Goal: Contribute content: Contribute content

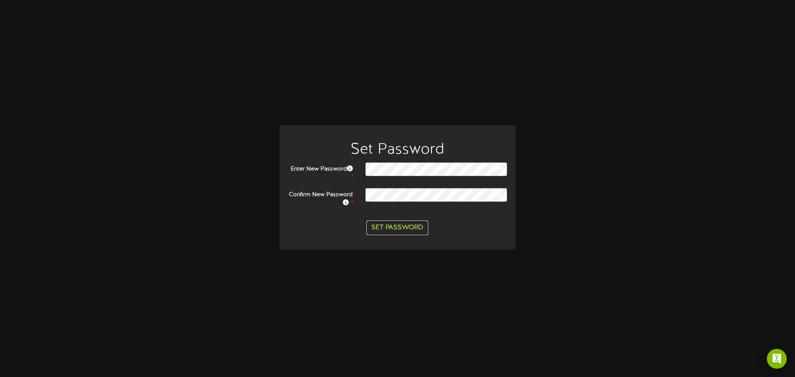
click at [418, 224] on button "Set Password" at bounding box center [397, 228] width 62 height 14
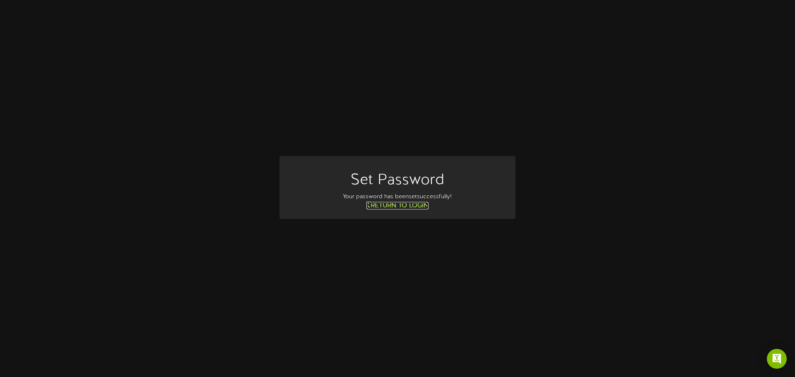
click at [404, 206] on link "Return to Login" at bounding box center [397, 205] width 62 height 7
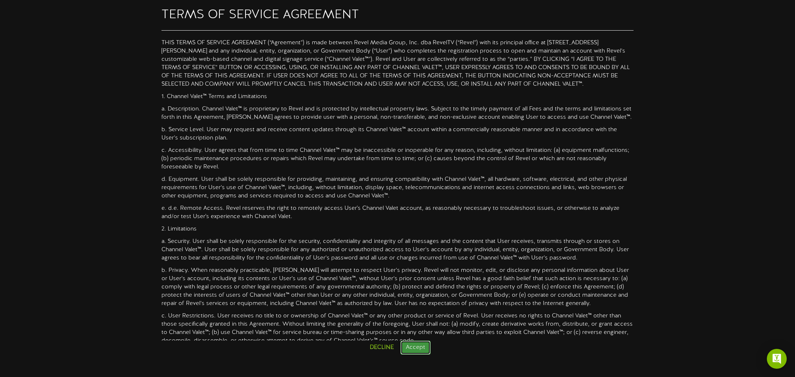
click at [417, 347] on button "Accept" at bounding box center [415, 348] width 30 height 14
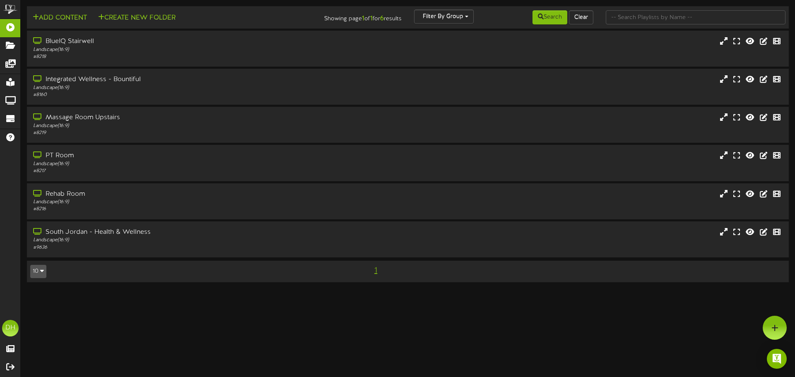
click at [35, 271] on button "10" at bounding box center [38, 271] width 16 height 13
click at [66, 291] on html "ChannelValet Playlists Folders Messages My Library Groups Devices Help DH Dakot…" at bounding box center [397, 145] width 795 height 291
click at [132, 243] on div "Landscape ( 16:9 )" at bounding box center [185, 240] width 306 height 7
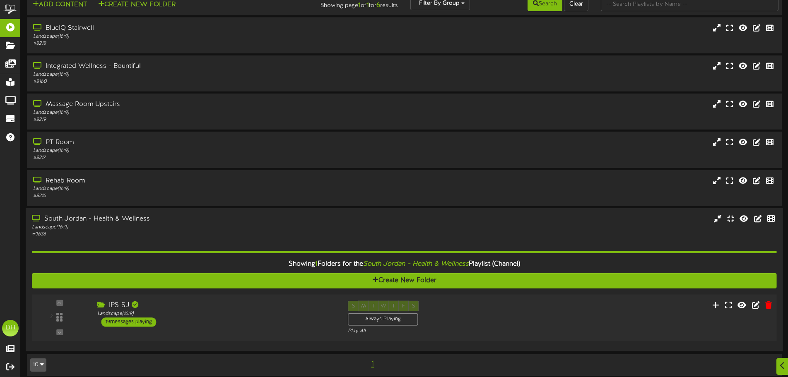
scroll to position [20, 0]
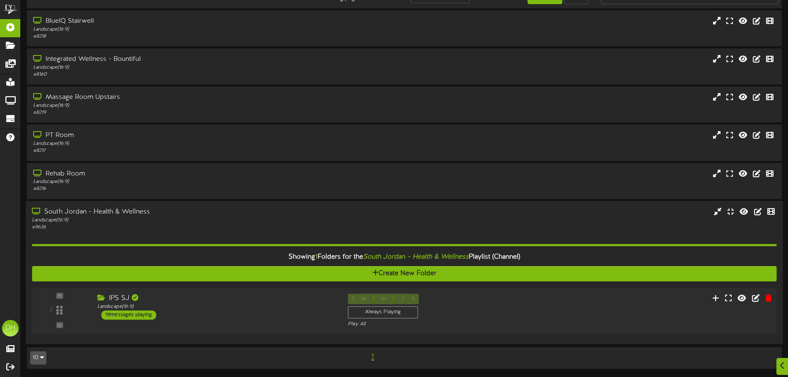
click at [227, 314] on div "IPS SJ Landscape ( 16:9 ) 19 messages playing" at bounding box center [216, 307] width 251 height 26
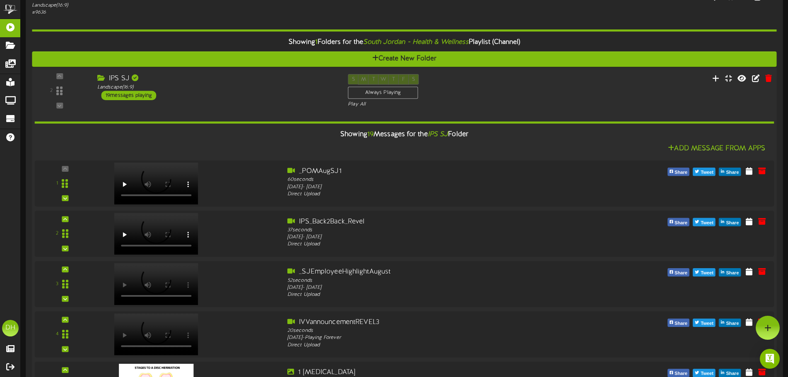
scroll to position [229, 0]
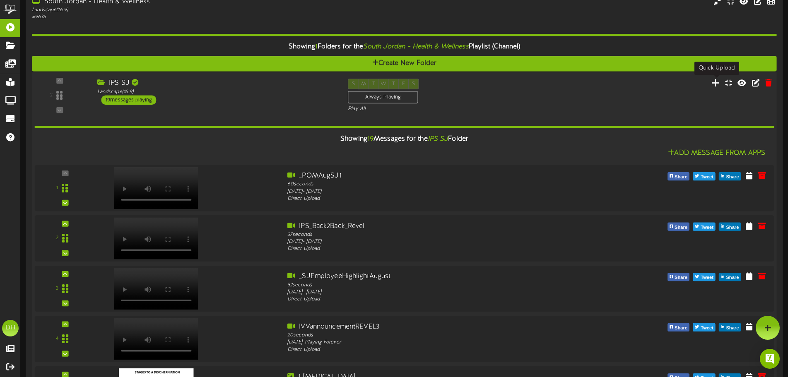
click at [715, 85] on icon at bounding box center [715, 82] width 9 height 9
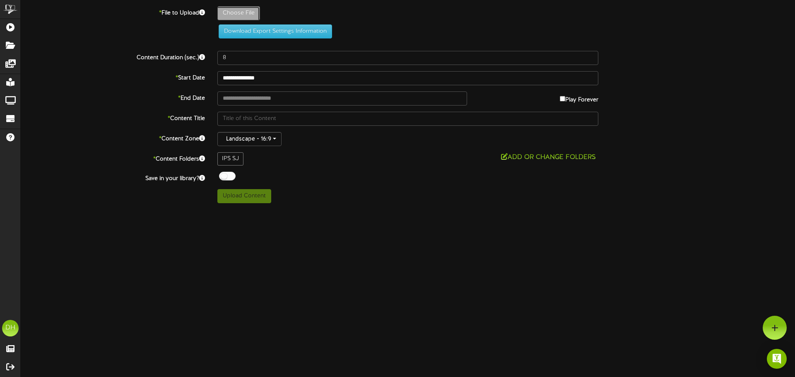
click at [313, 35] on button "Download Export Settings Information" at bounding box center [275, 31] width 113 height 14
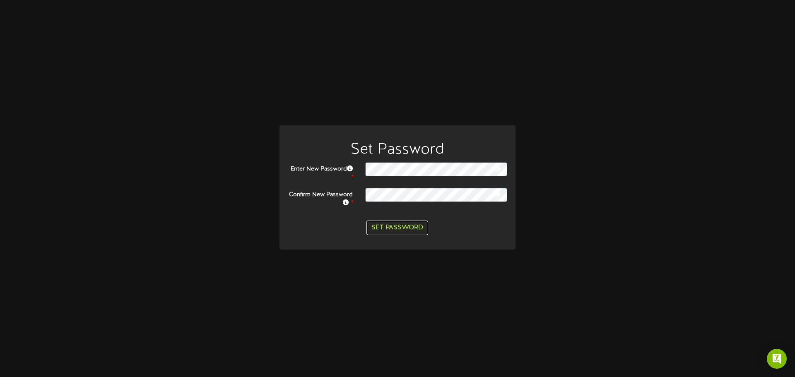
click at [395, 231] on button "Set Password" at bounding box center [397, 228] width 62 height 14
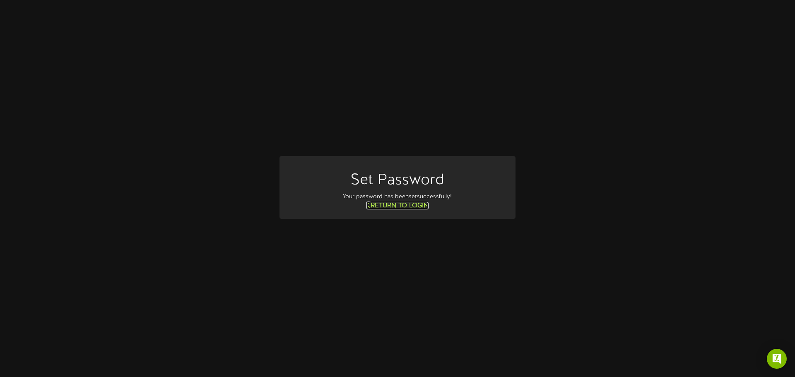
click at [412, 209] on link "Return to Login" at bounding box center [397, 205] width 62 height 7
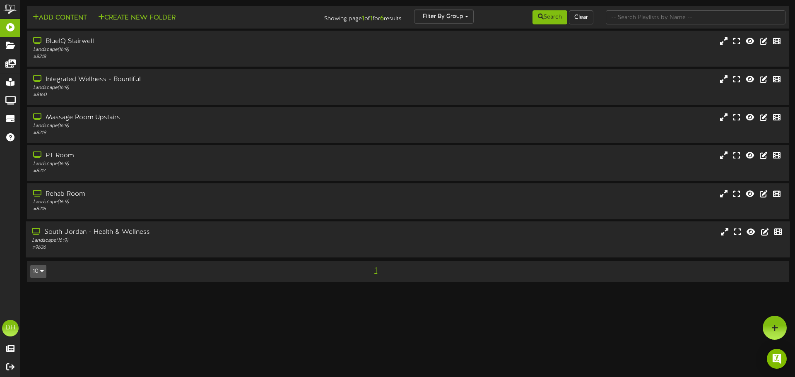
click at [77, 246] on div "# 9636" at bounding box center [185, 247] width 306 height 7
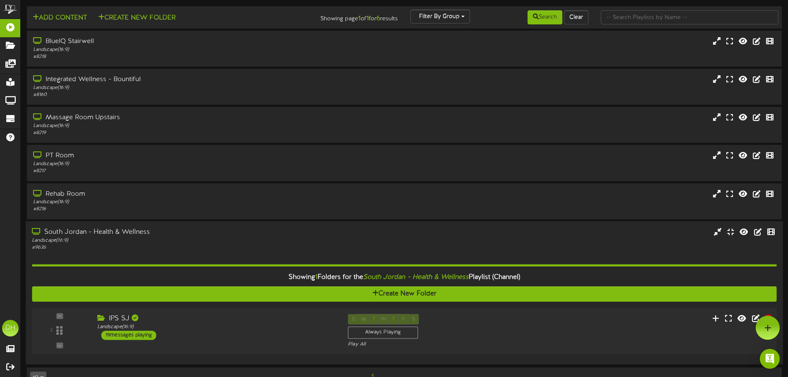
click at [188, 347] on div "2 IPS SJ" at bounding box center [404, 331] width 752 height 34
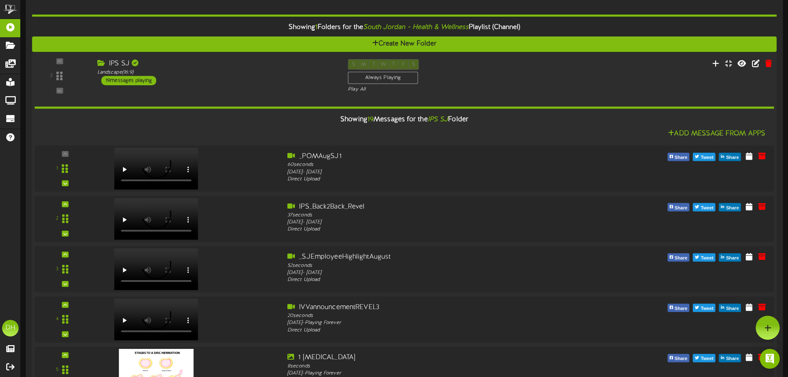
scroll to position [207, 0]
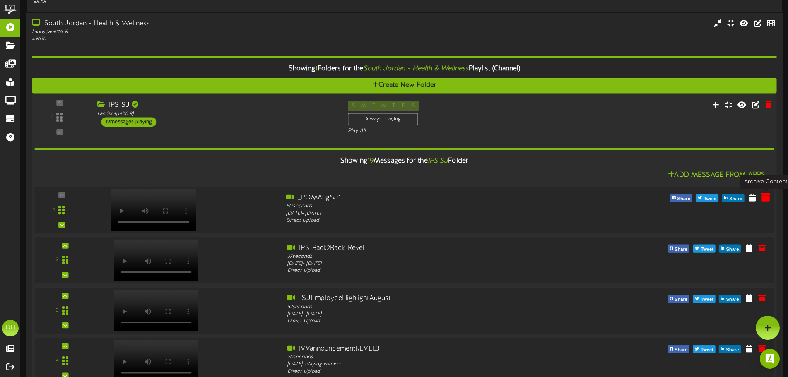
click at [769, 199] on icon at bounding box center [765, 197] width 9 height 9
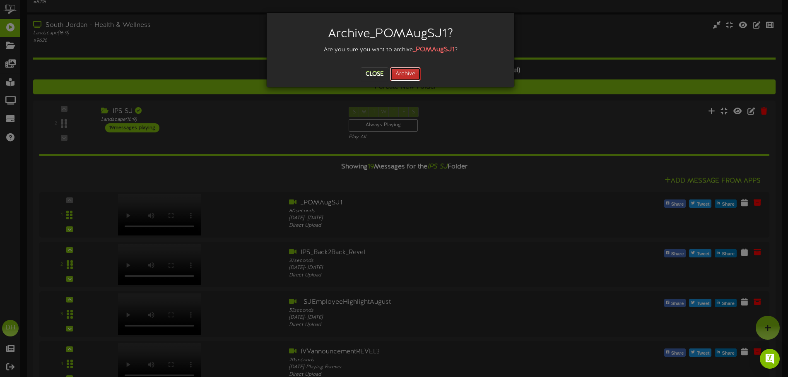
click at [395, 72] on button "Archive" at bounding box center [405, 74] width 31 height 14
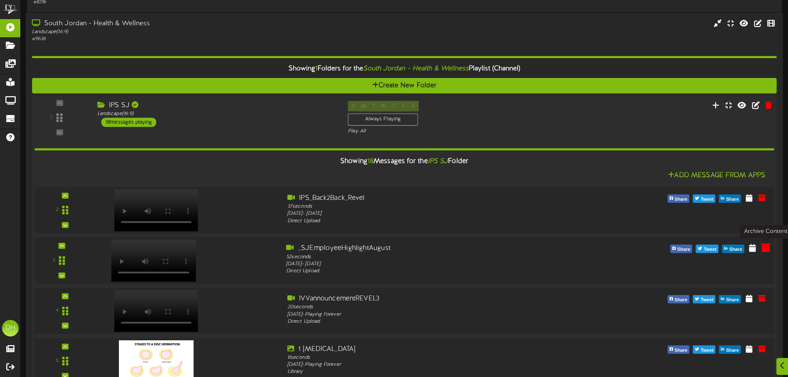
click at [766, 251] on icon at bounding box center [765, 247] width 9 height 9
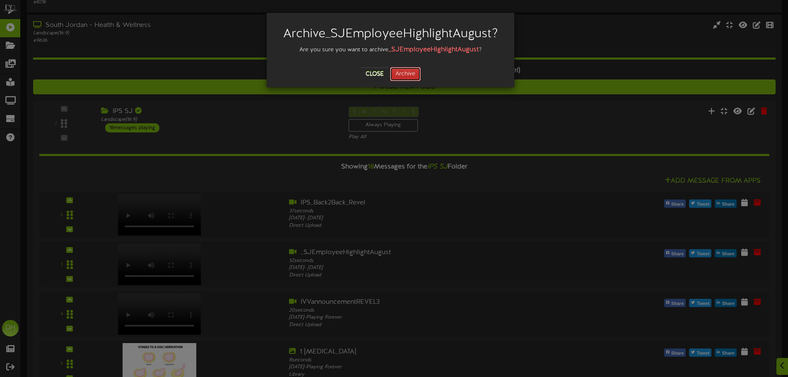
click at [401, 74] on button "Archive" at bounding box center [405, 74] width 31 height 14
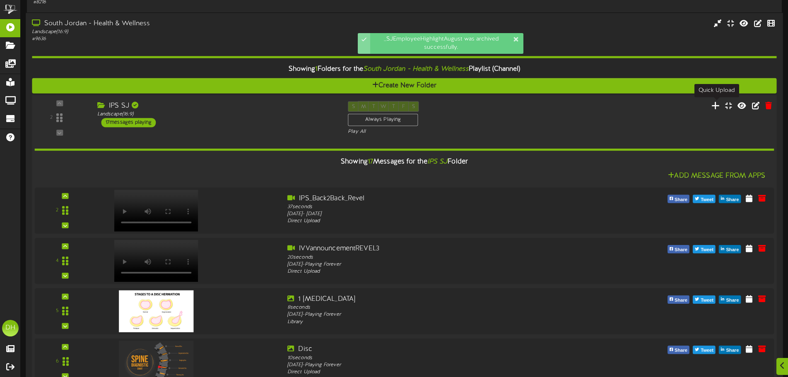
click at [716, 108] on icon at bounding box center [715, 105] width 9 height 9
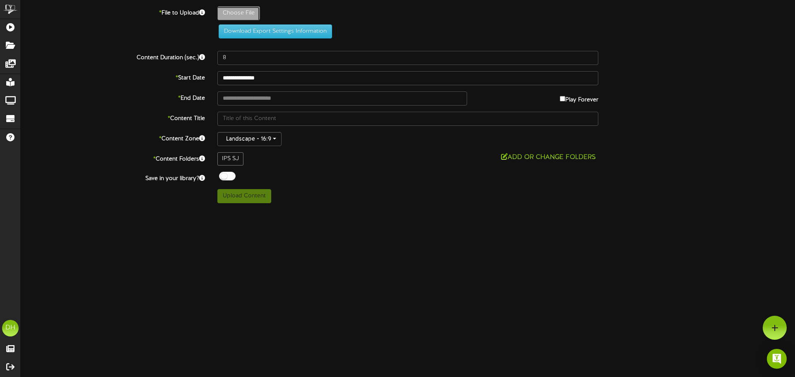
type input "**********"
type input "1"
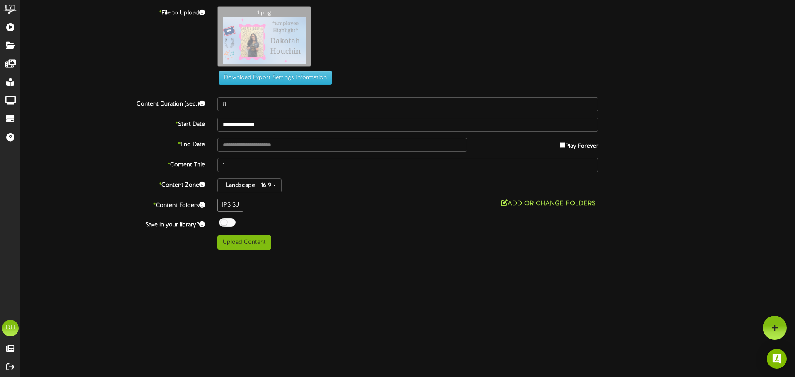
click at [520, 205] on button "Add or Change Folders" at bounding box center [549, 204] width 100 height 10
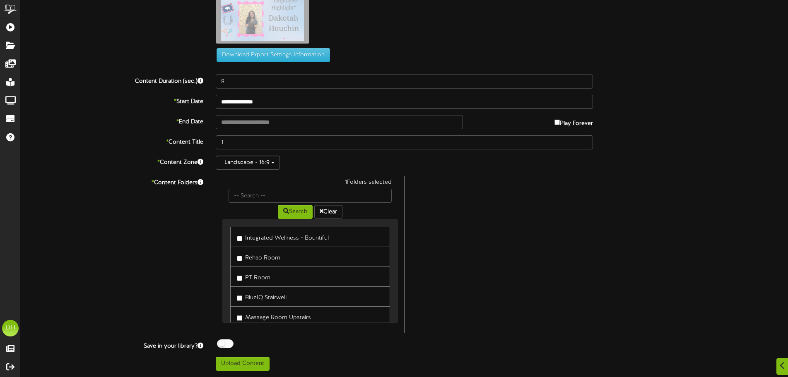
click at [490, 231] on div "1 Folders selected Search Clear Integrated Wellness - Bountiful Rehab Room PT R…" at bounding box center [405, 254] width 390 height 157
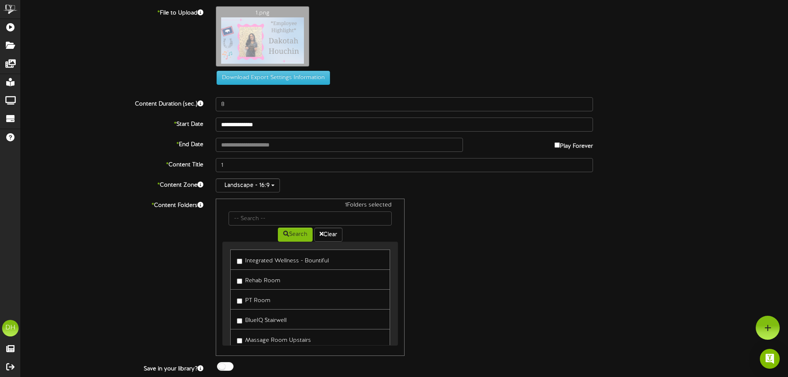
click at [171, 12] on label "* File to Upload" at bounding box center [111, 11] width 195 height 11
drag, startPoint x: 251, startPoint y: 39, endPoint x: 227, endPoint y: 43, distance: 24.2
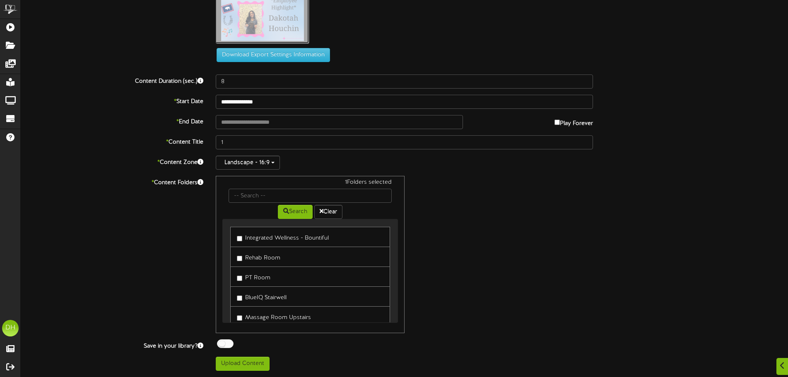
type input "**********"
type input "2"
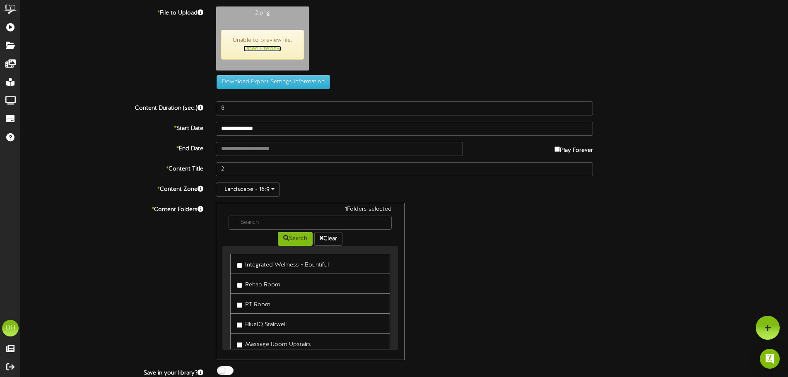
click at [264, 46] on link "Open Preview" at bounding box center [262, 49] width 38 height 6
drag, startPoint x: 255, startPoint y: 16, endPoint x: 239, endPoint y: 22, distance: 17.5
type input "**********"
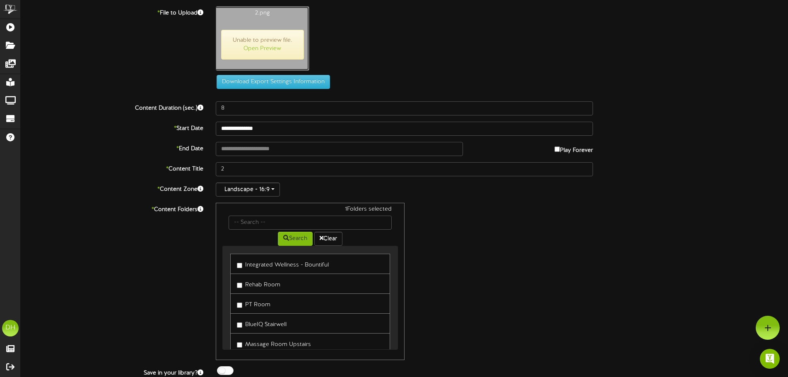
type input "EmployeeHighlight"
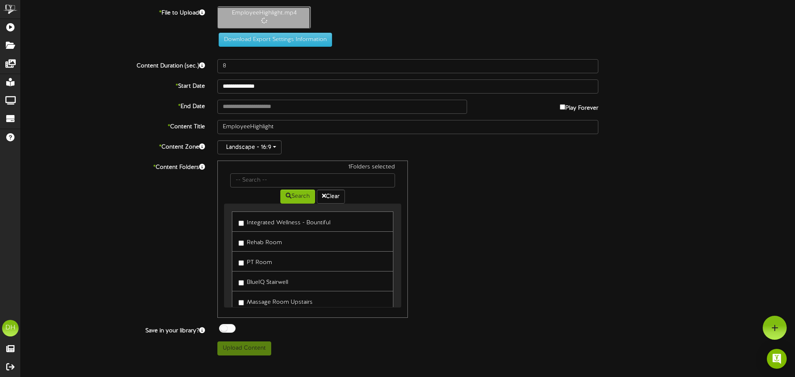
type input "42"
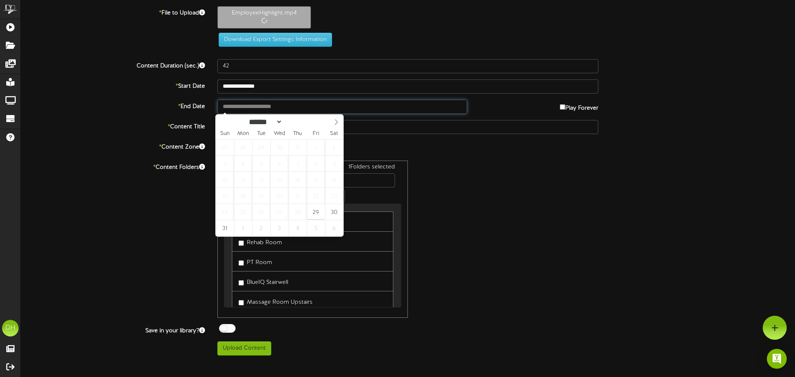
click at [250, 108] on input "text" at bounding box center [342, 107] width 250 height 14
type input "**********"
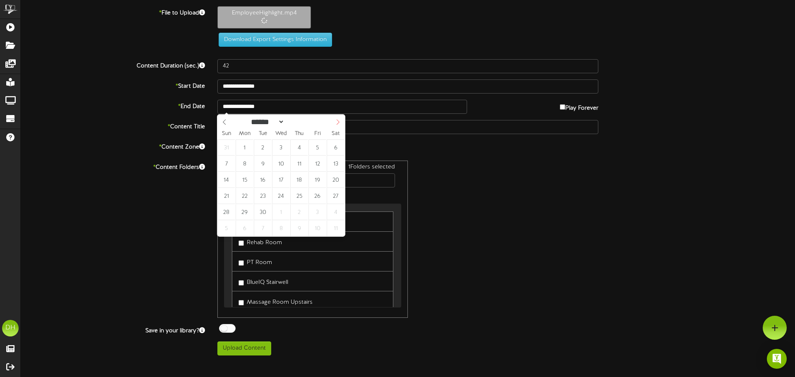
select select "*"
click at [335, 122] on icon at bounding box center [338, 122] width 6 height 6
type input "**********"
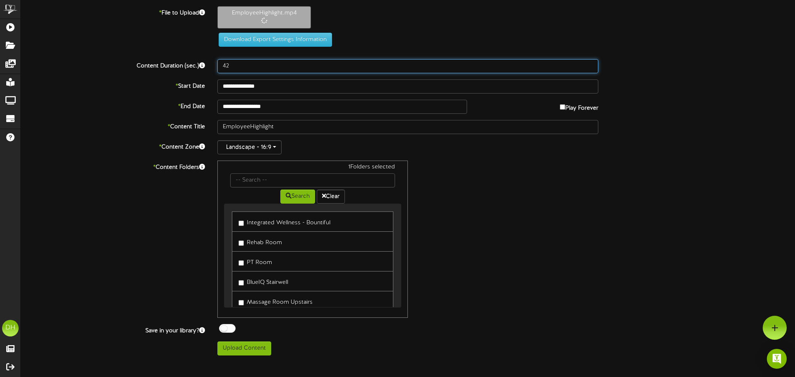
click at [292, 67] on input "42" at bounding box center [407, 66] width 381 height 14
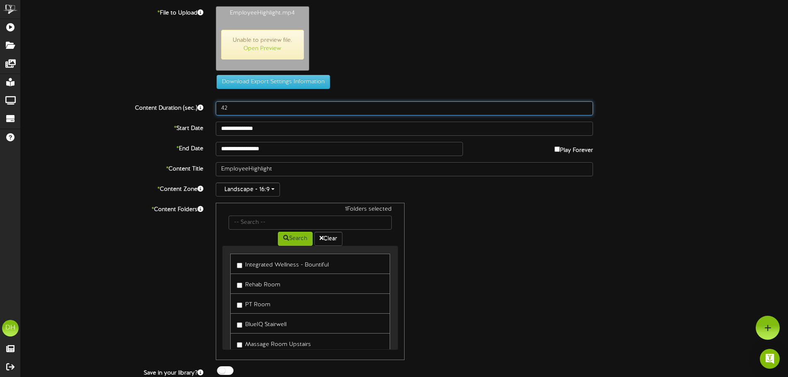
click at [229, 108] on input "42" at bounding box center [405, 108] width 378 height 14
drag, startPoint x: 229, startPoint y: 108, endPoint x: 219, endPoint y: 108, distance: 9.9
click at [219, 108] on input "42" at bounding box center [405, 108] width 378 height 14
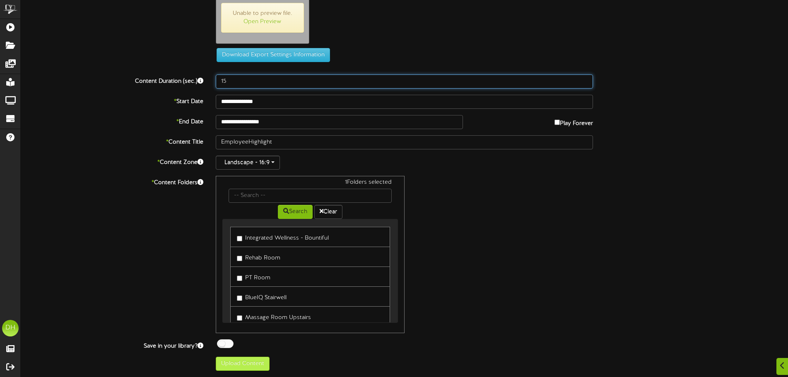
type input "15"
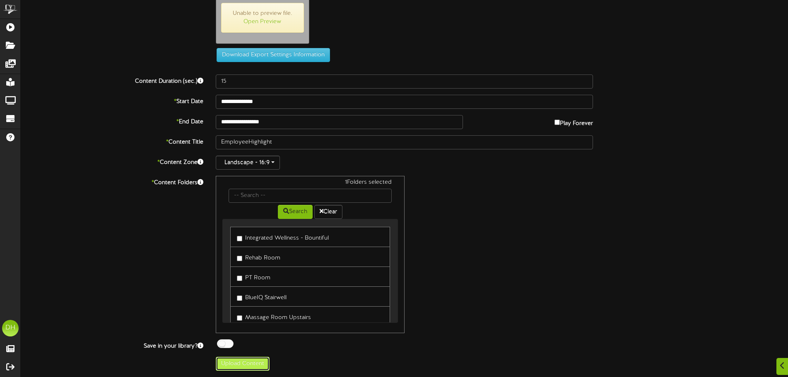
click at [227, 361] on button "Upload Content" at bounding box center [243, 364] width 54 height 14
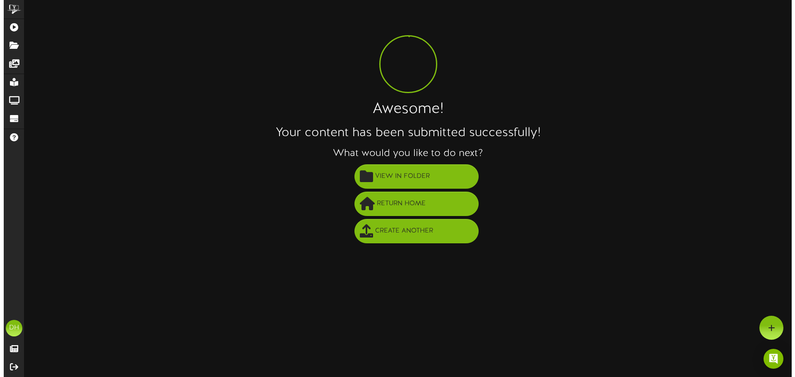
scroll to position [0, 0]
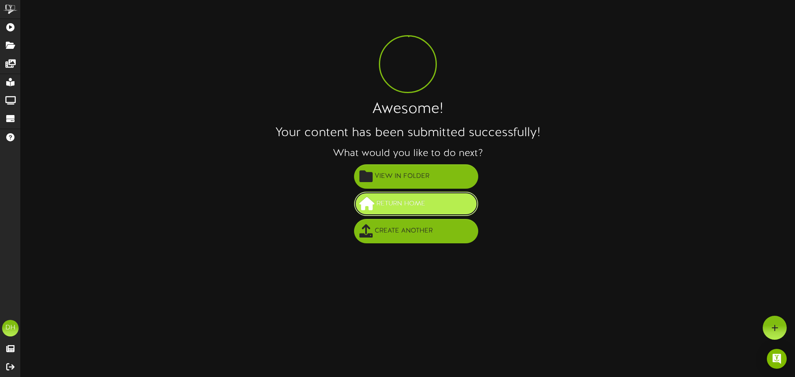
drag, startPoint x: 388, startPoint y: 200, endPoint x: 388, endPoint y: 204, distance: 4.6
click at [388, 204] on span "Return Home" at bounding box center [400, 204] width 53 height 14
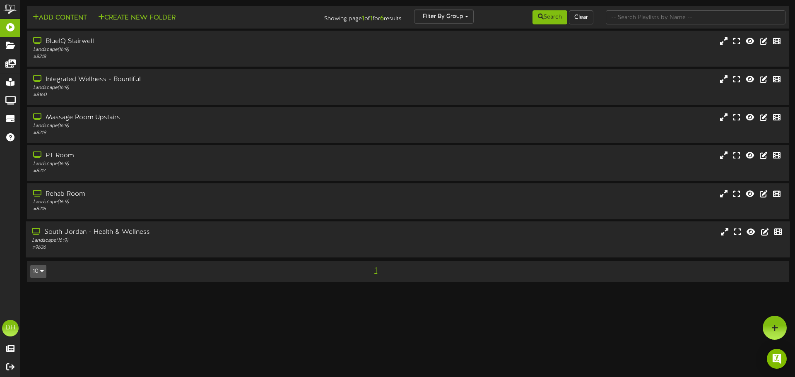
drag, startPoint x: 94, startPoint y: 246, endPoint x: 96, endPoint y: 251, distance: 5.9
click at [94, 245] on div "# 9636" at bounding box center [185, 247] width 306 height 7
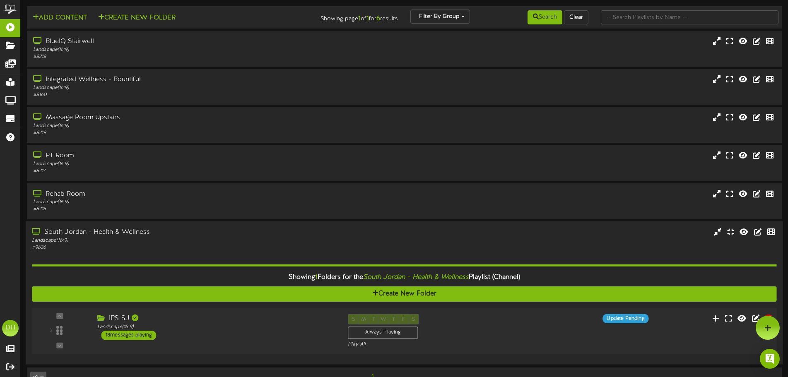
click at [239, 335] on div "IPS SJ Landscape ( 16:9 ) 18 messages playing" at bounding box center [216, 327] width 251 height 26
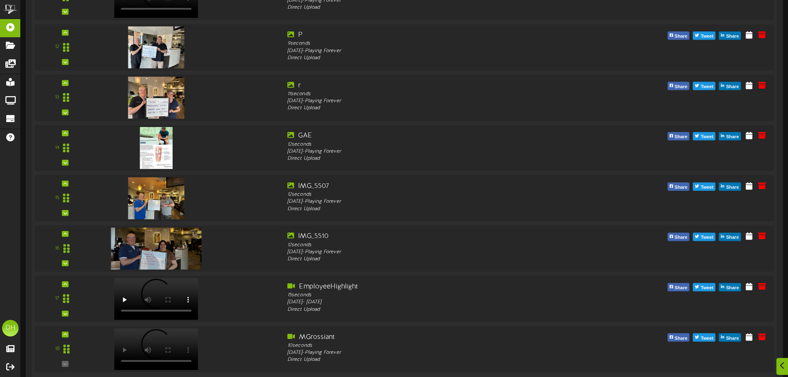
scroll to position [966, 0]
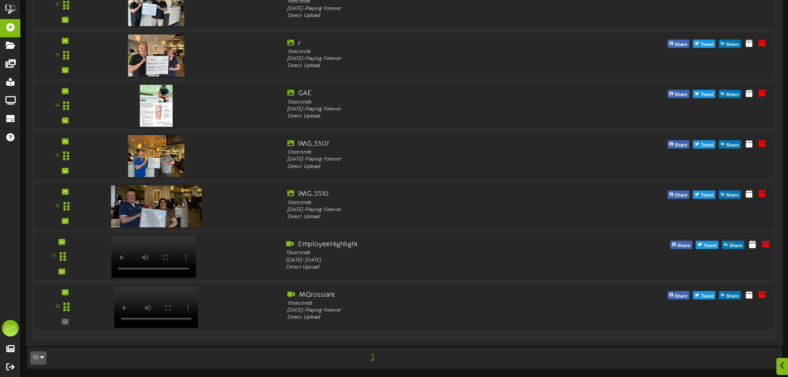
drag, startPoint x: 260, startPoint y: 262, endPoint x: 262, endPoint y: 256, distance: 6.4
click at [262, 256] on div at bounding box center [186, 255] width 187 height 30
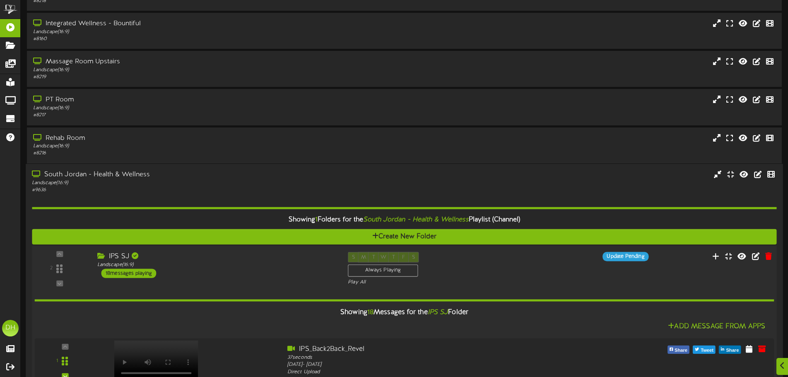
scroll to position [124, 0]
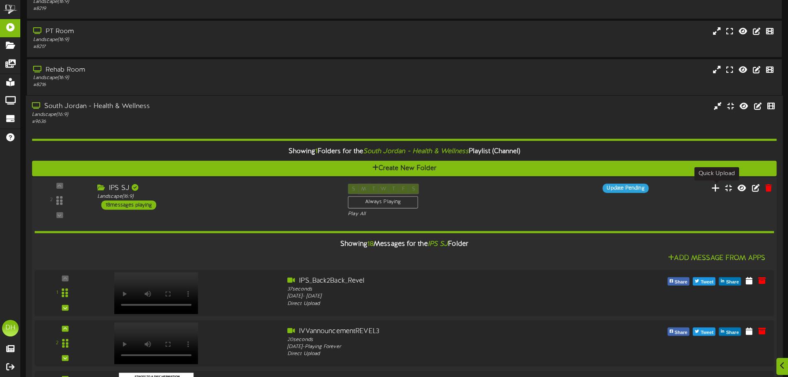
click at [716, 188] on icon at bounding box center [715, 187] width 9 height 9
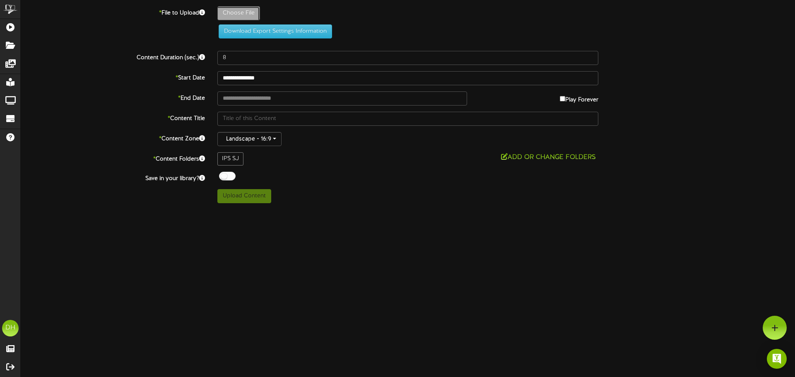
type input "**********"
type input "PatientoftheMonth"
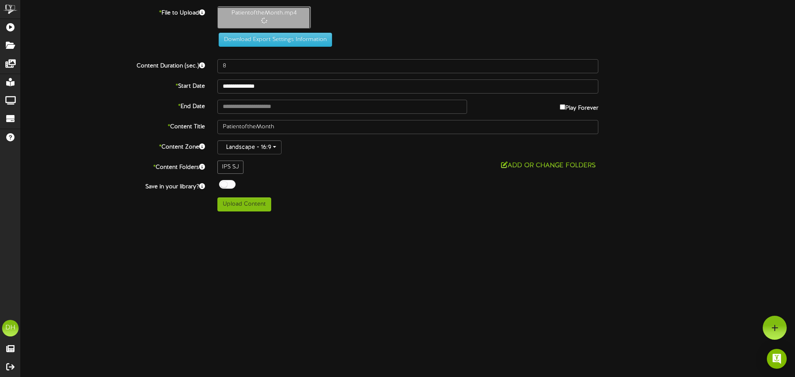
type input "42"
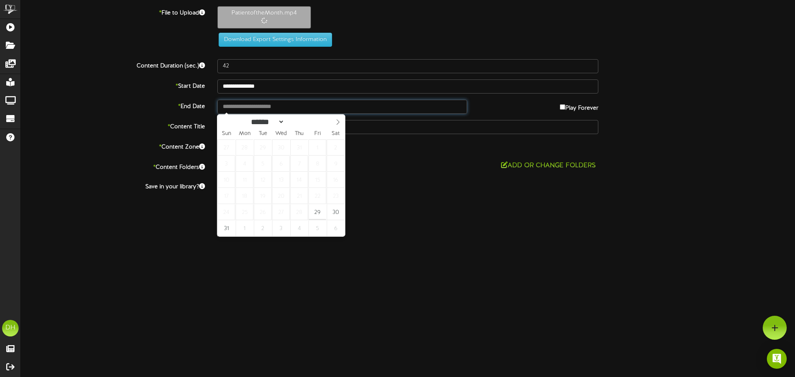
click at [243, 106] on input "text" at bounding box center [342, 107] width 250 height 14
type input "**********"
select select "*"
click at [339, 120] on icon at bounding box center [338, 122] width 6 height 6
type input "**********"
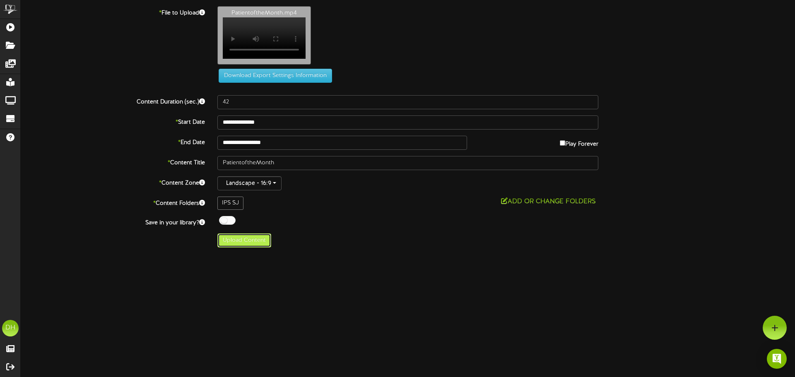
click at [252, 248] on button "Upload Content" at bounding box center [244, 241] width 54 height 14
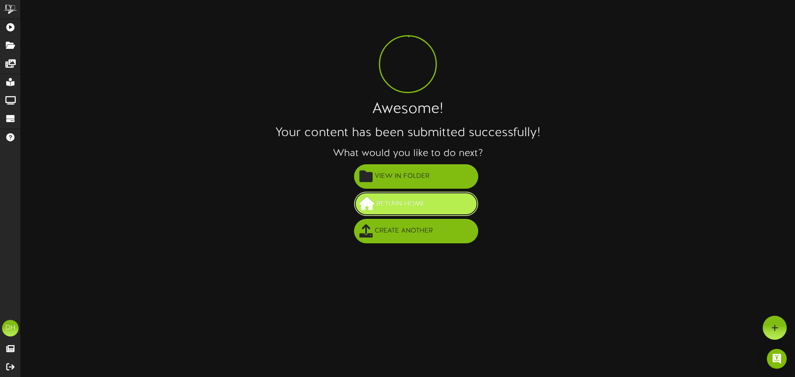
click at [406, 211] on button "Return Home" at bounding box center [416, 204] width 124 height 24
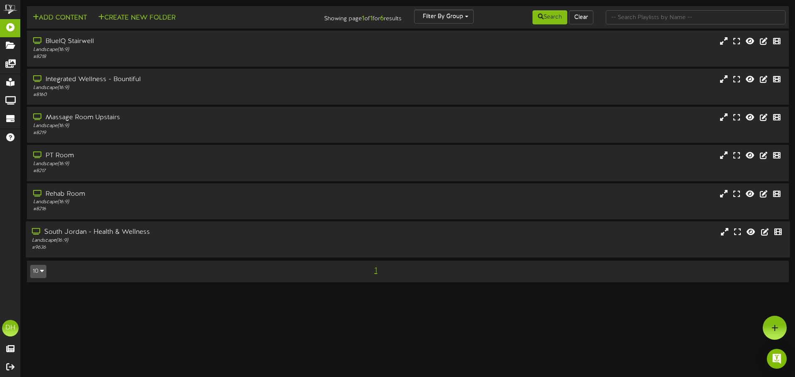
click at [381, 246] on div "South Jordan - Health & Wellness Landscape ( 16:9 ) # 9636" at bounding box center [408, 240] width 764 height 24
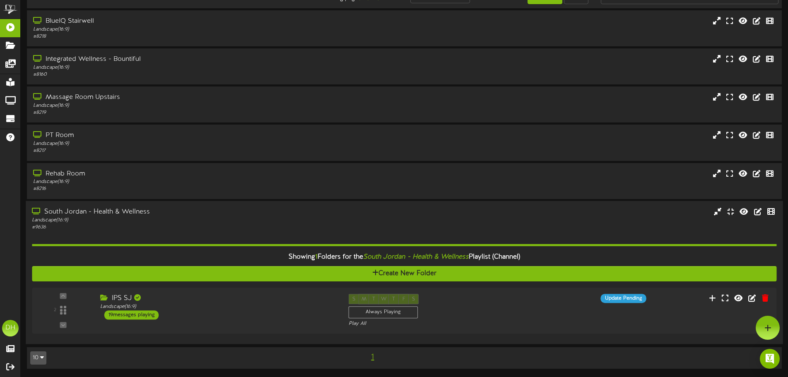
scroll to position [20, 0]
click at [199, 326] on div "2 IPS SJ" at bounding box center [404, 311] width 752 height 34
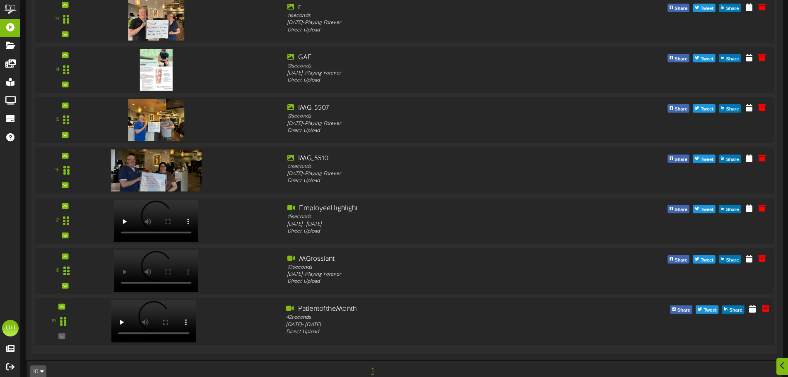
scroll to position [1016, 0]
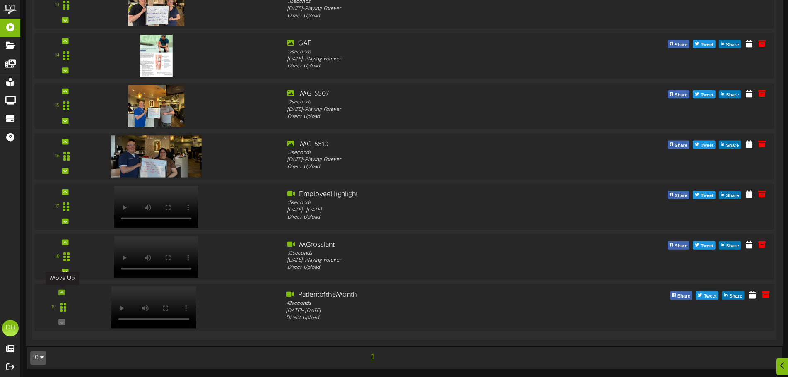
click at [61, 295] on div at bounding box center [62, 292] width 7 height 6
click at [64, 245] on div at bounding box center [62, 242] width 7 height 6
click at [63, 195] on div "17" at bounding box center [62, 207] width 50 height 34
click at [63, 190] on icon at bounding box center [62, 192] width 4 height 4
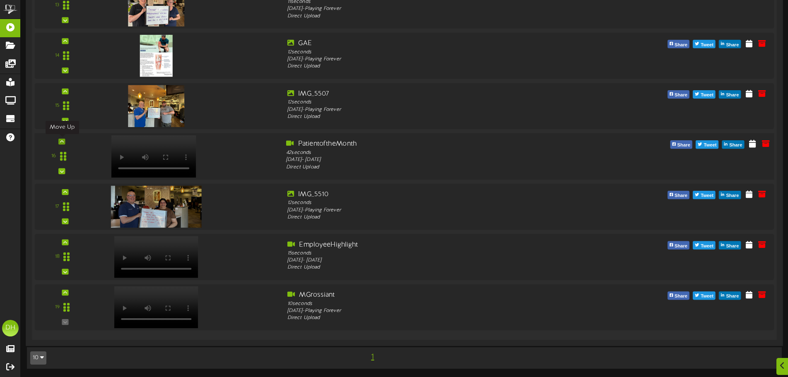
click at [64, 140] on icon at bounding box center [62, 141] width 4 height 4
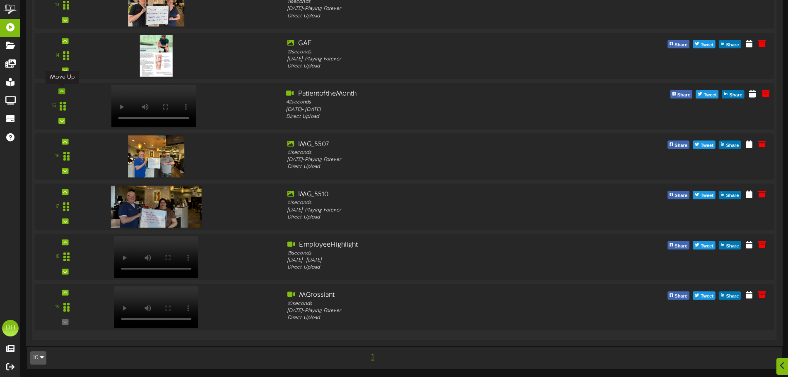
click at [60, 91] on icon at bounding box center [62, 91] width 4 height 4
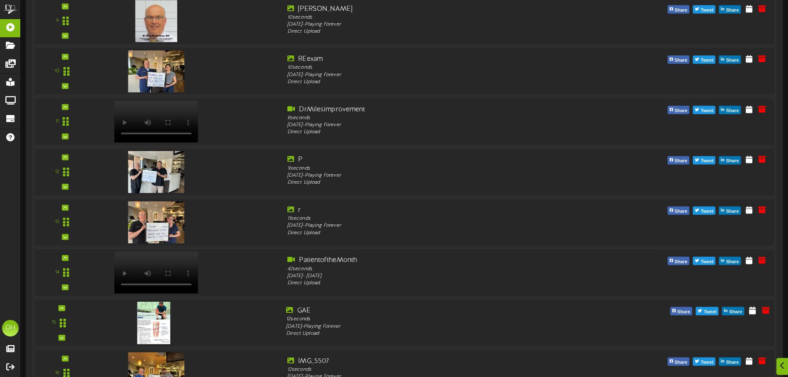
scroll to position [809, 0]
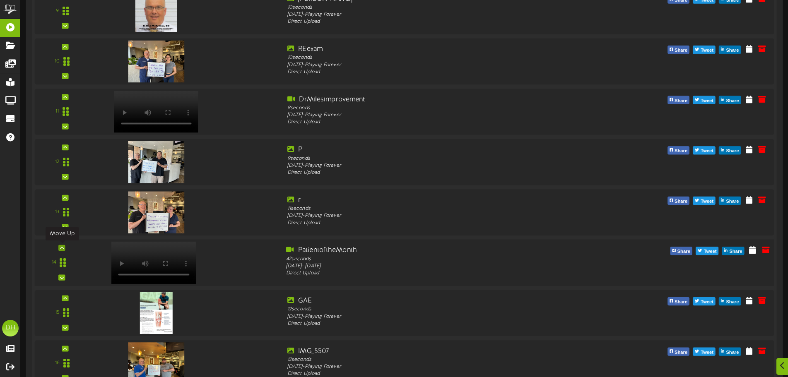
click at [60, 249] on icon at bounding box center [62, 248] width 4 height 4
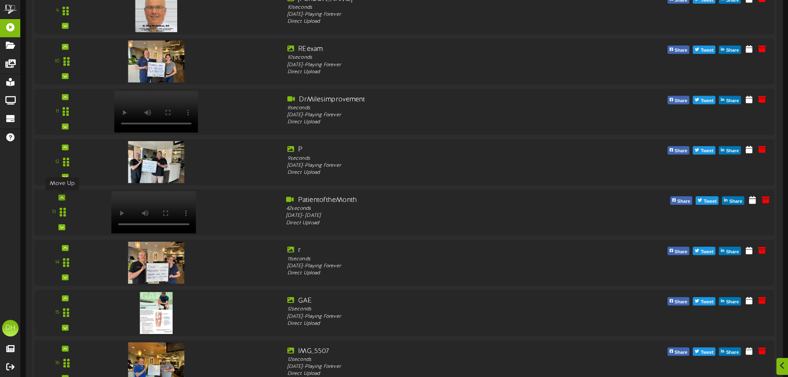
click at [61, 199] on icon at bounding box center [62, 197] width 4 height 4
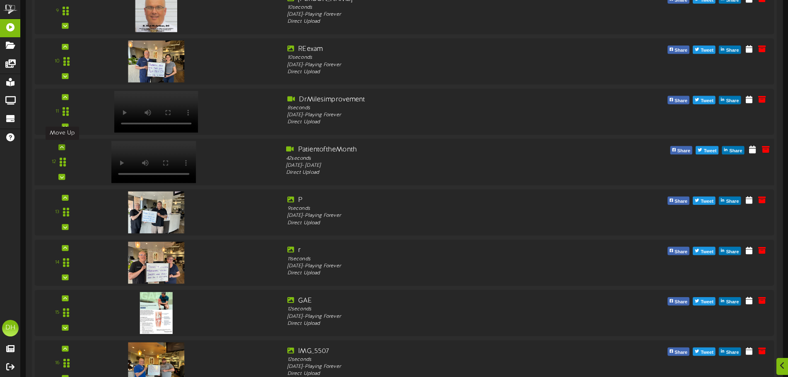
click at [59, 148] on div at bounding box center [62, 147] width 7 height 6
click at [63, 99] on icon at bounding box center [62, 97] width 4 height 4
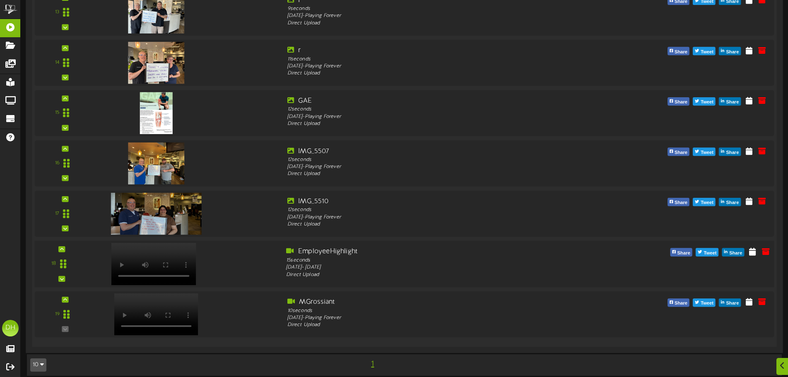
scroll to position [1016, 0]
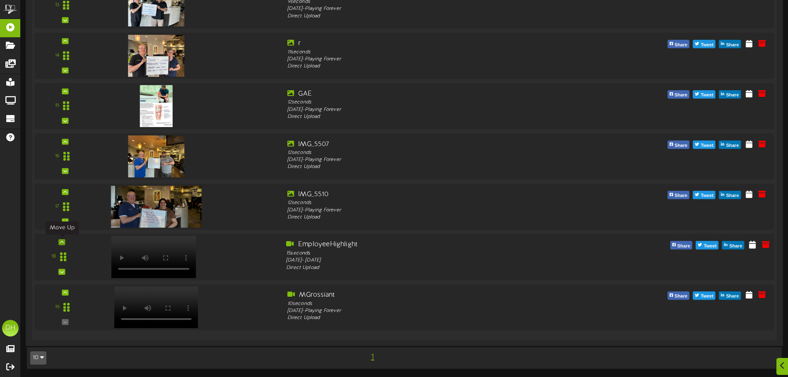
click at [60, 242] on icon at bounding box center [62, 242] width 4 height 4
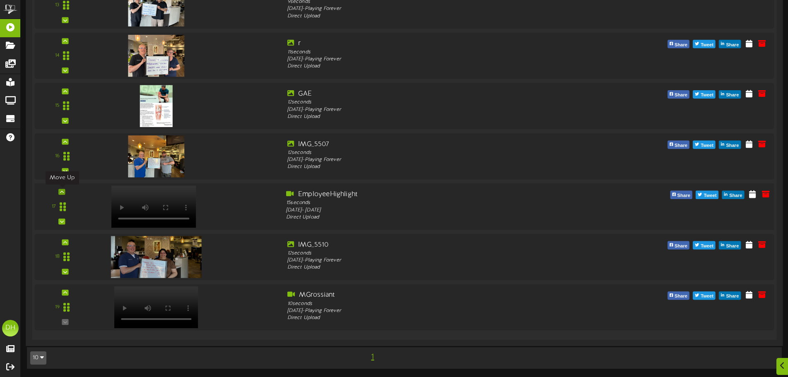
click at [63, 193] on icon at bounding box center [62, 192] width 4 height 4
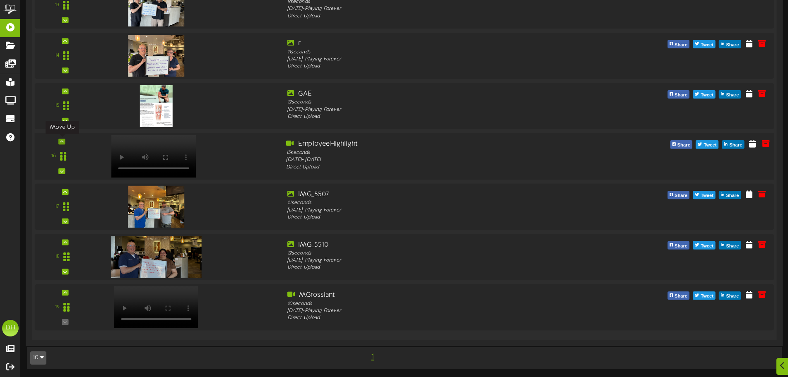
click at [62, 141] on icon at bounding box center [62, 141] width 4 height 4
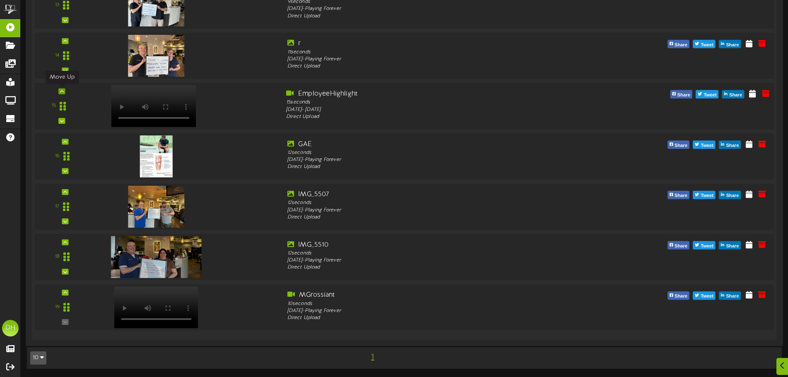
click at [60, 93] on icon at bounding box center [62, 91] width 4 height 4
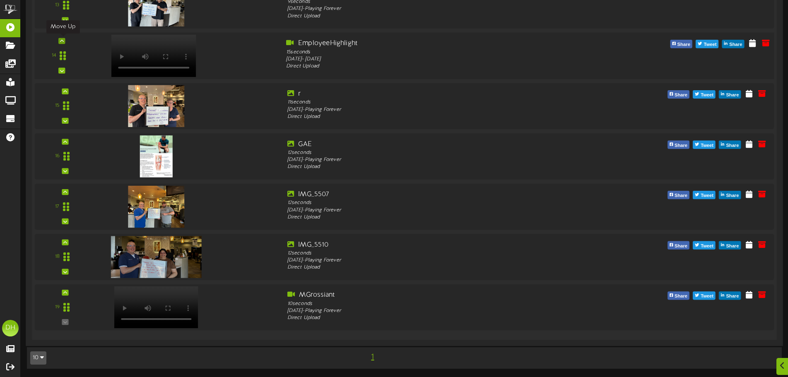
click at [62, 39] on icon at bounding box center [62, 41] width 4 height 4
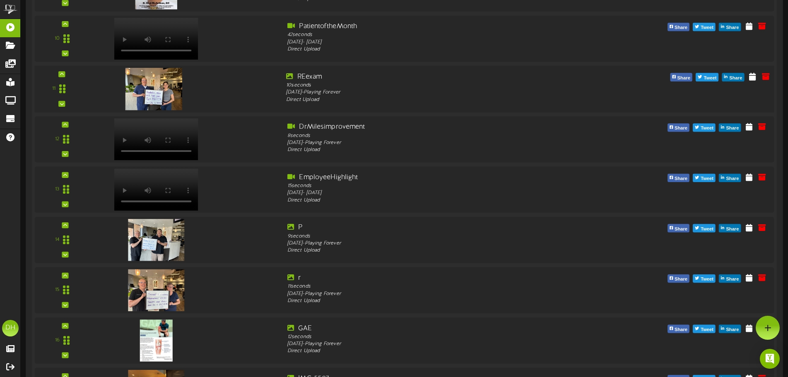
scroll to position [800, 0]
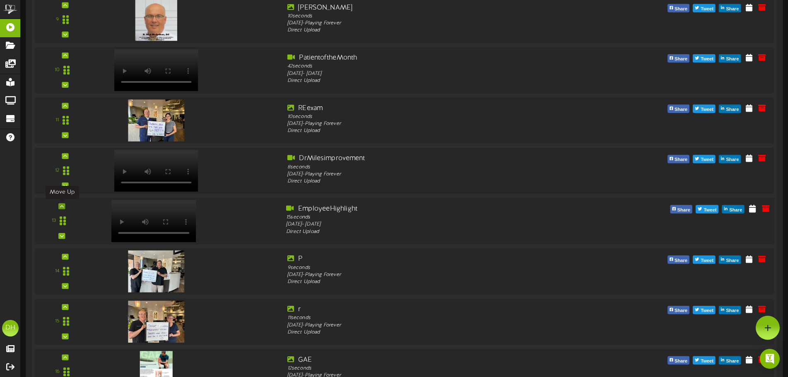
click at [63, 208] on icon at bounding box center [62, 206] width 4 height 4
click at [62, 156] on icon at bounding box center [62, 156] width 4 height 4
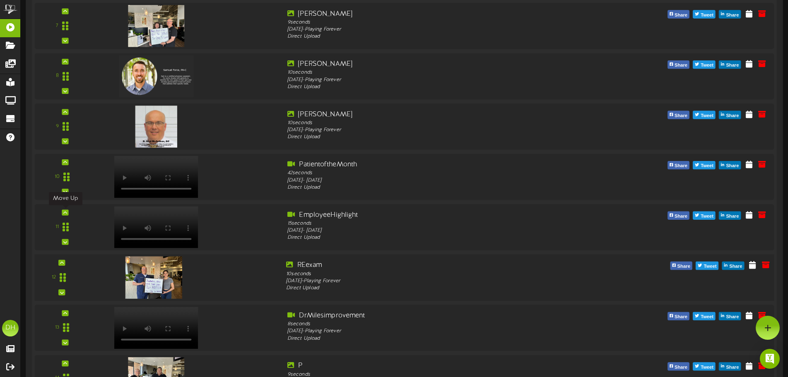
scroll to position [676, 0]
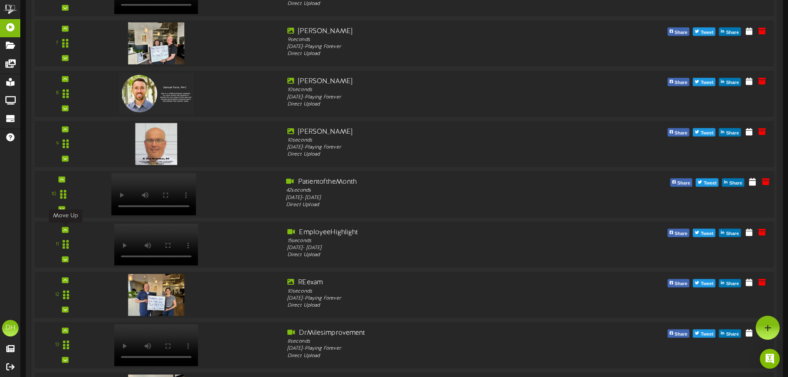
click at [220, 192] on div at bounding box center [186, 192] width 187 height 30
click at [754, 183] on icon at bounding box center [752, 181] width 8 height 9
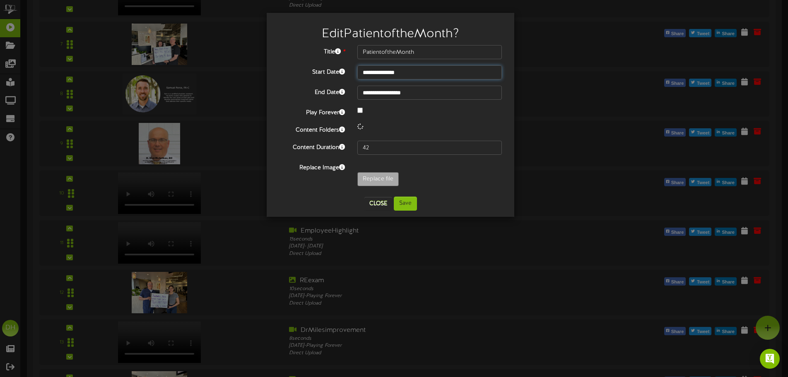
click at [388, 76] on input "**********" at bounding box center [429, 72] width 145 height 14
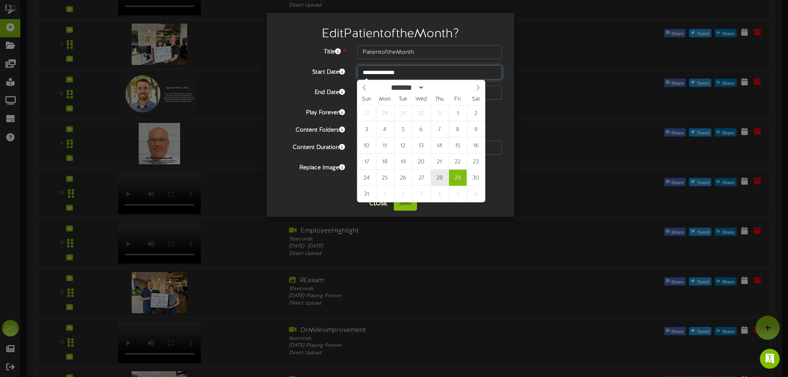
type input "**********"
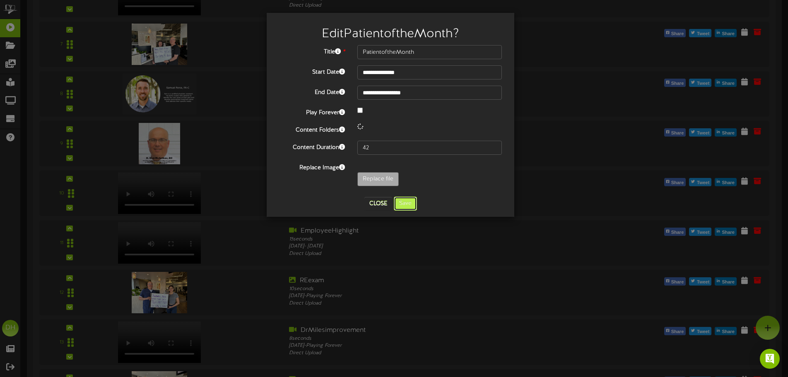
click at [411, 204] on button "Save" at bounding box center [405, 204] width 23 height 14
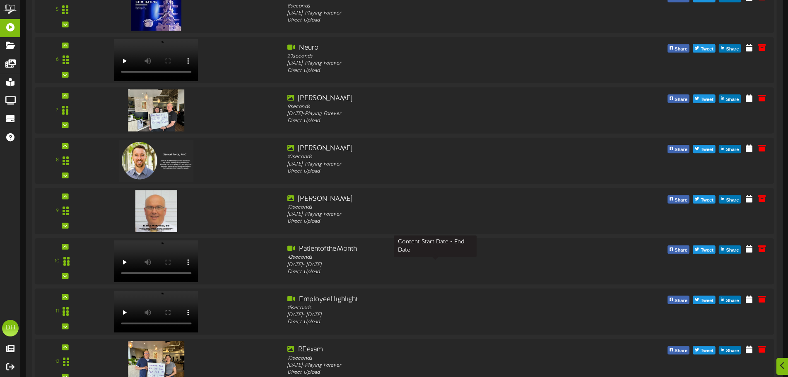
scroll to position [648, 0]
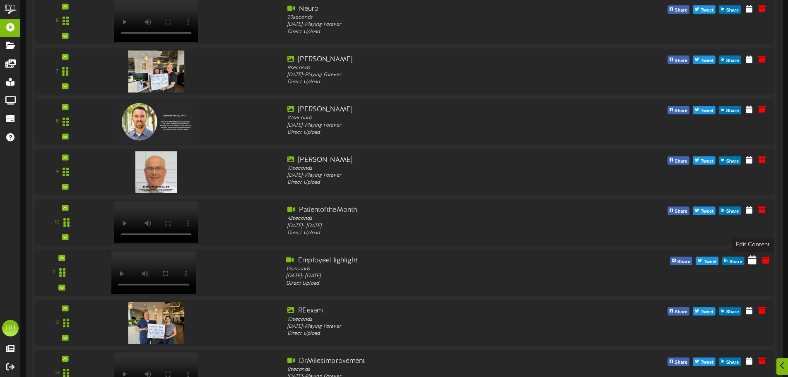
click at [754, 264] on icon at bounding box center [752, 259] width 8 height 9
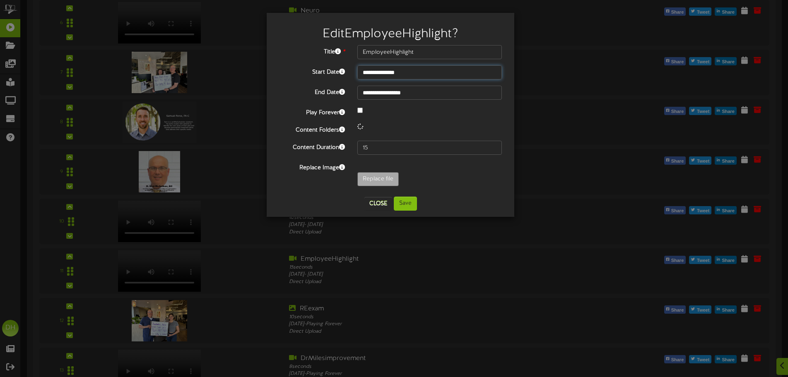
click at [388, 77] on input "**********" at bounding box center [429, 72] width 145 height 14
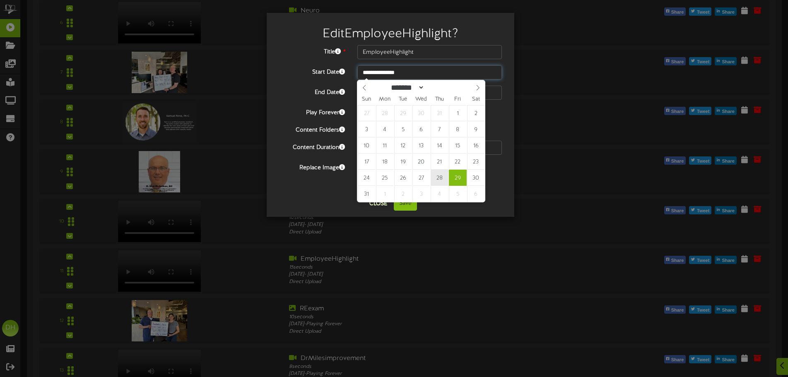
type input "**********"
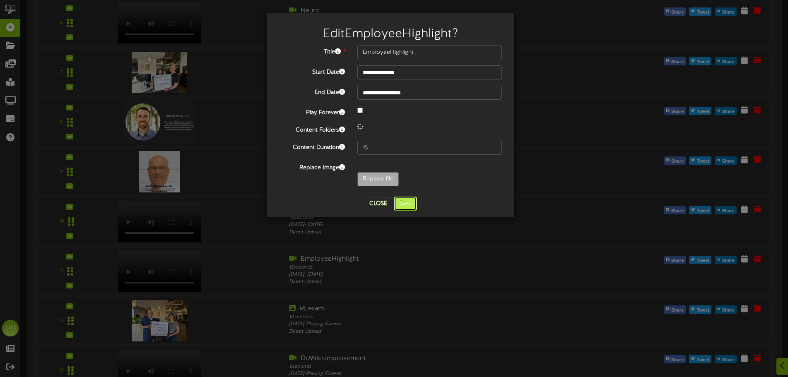
click at [403, 201] on button "Save" at bounding box center [405, 204] width 23 height 14
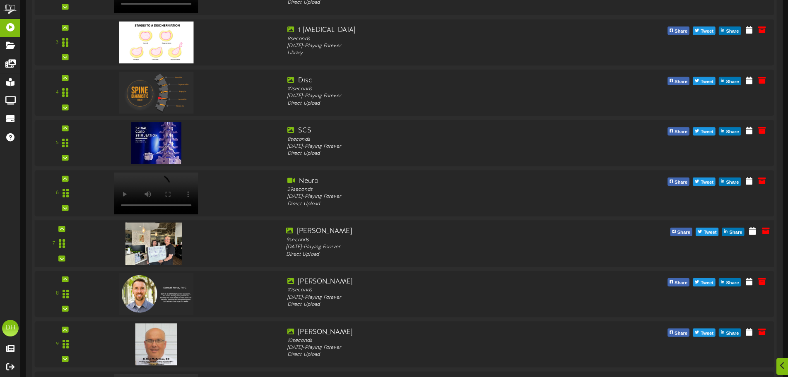
scroll to position [477, 0]
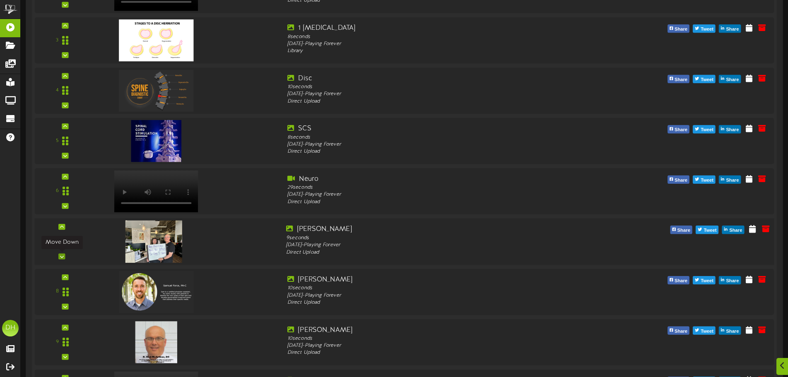
click at [65, 259] on div at bounding box center [62, 256] width 7 height 6
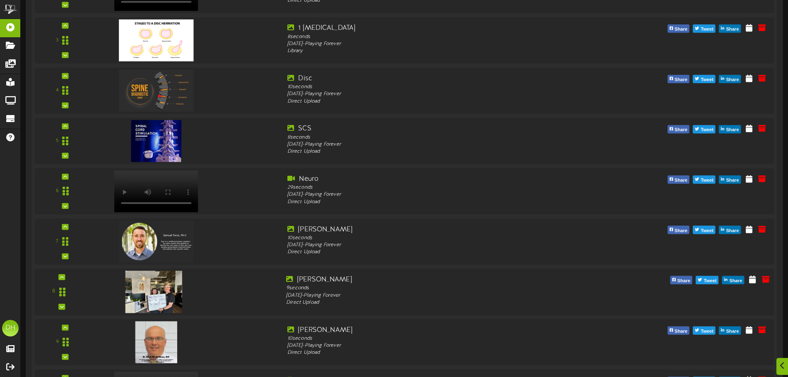
click at [64, 311] on div "8" at bounding box center [404, 292] width 747 height 47
click at [60, 304] on div at bounding box center [62, 307] width 7 height 6
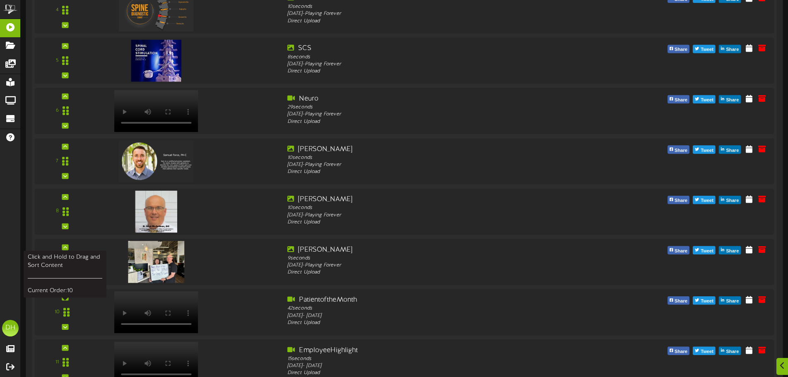
scroll to position [560, 0]
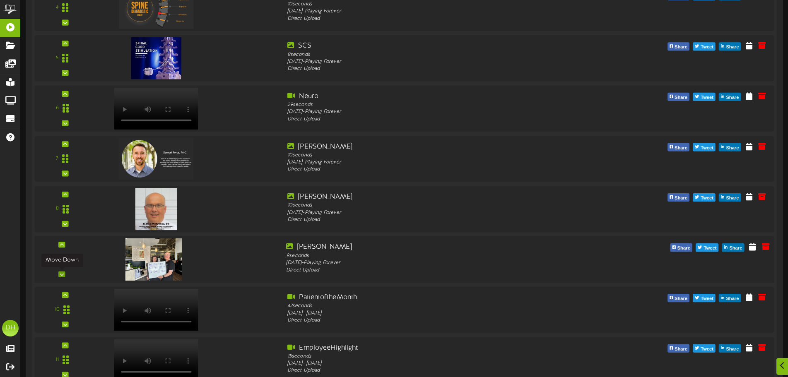
click at [60, 274] on icon at bounding box center [62, 274] width 4 height 4
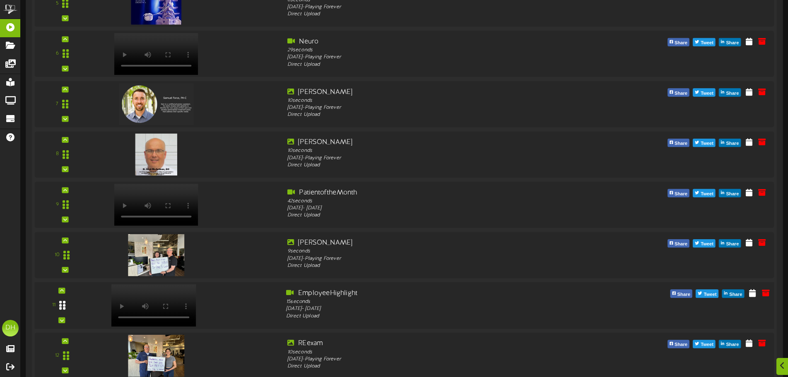
scroll to position [643, 0]
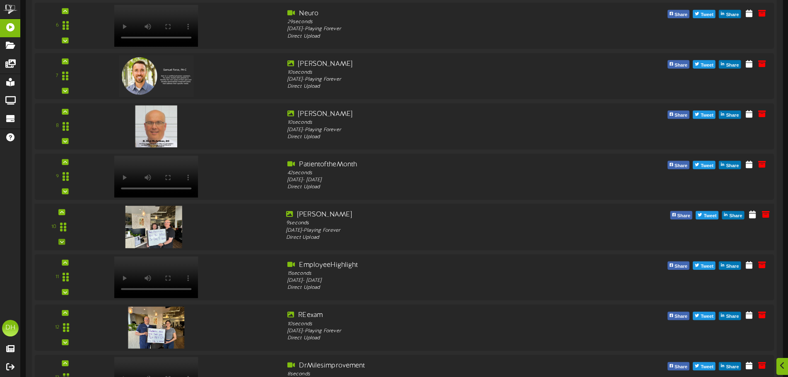
click at [67, 243] on div "10" at bounding box center [62, 227] width 50 height 34
click at [63, 244] on div at bounding box center [62, 242] width 7 height 6
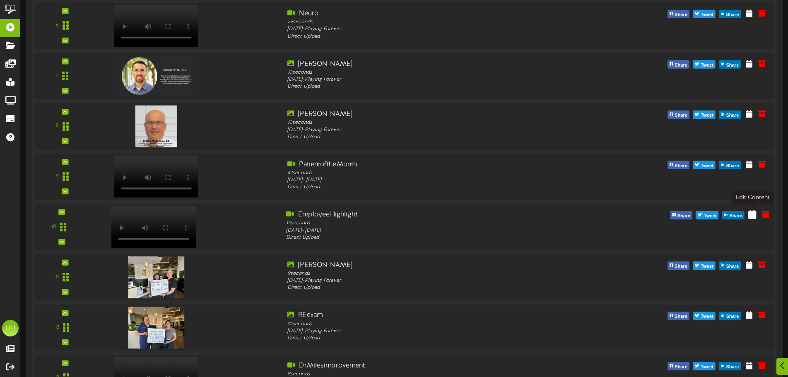
click at [756, 219] on icon at bounding box center [752, 214] width 8 height 9
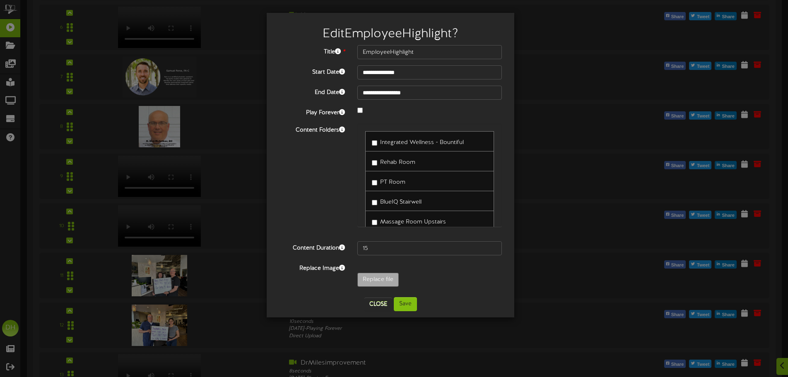
click at [371, 152] on div "Rehab Room" at bounding box center [429, 161] width 129 height 20
click at [372, 248] on input "15" at bounding box center [429, 248] width 145 height 14
click at [369, 249] on input "15" at bounding box center [429, 248] width 145 height 14
type input "1"
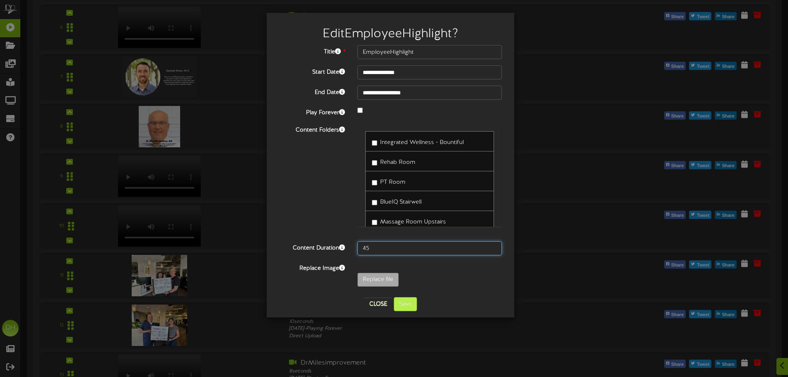
type input "45"
click at [410, 301] on button "Save" at bounding box center [405, 304] width 23 height 14
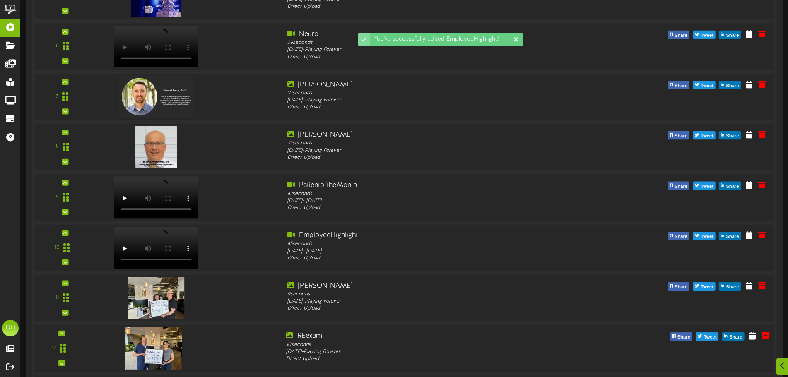
scroll to position [648, 0]
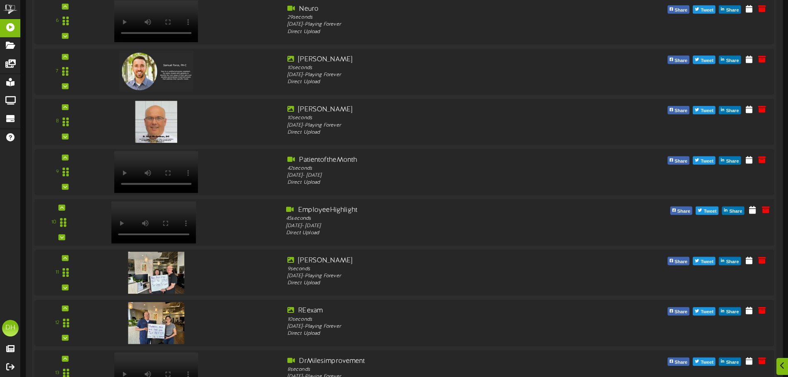
click at [215, 225] on div at bounding box center [186, 220] width 187 height 30
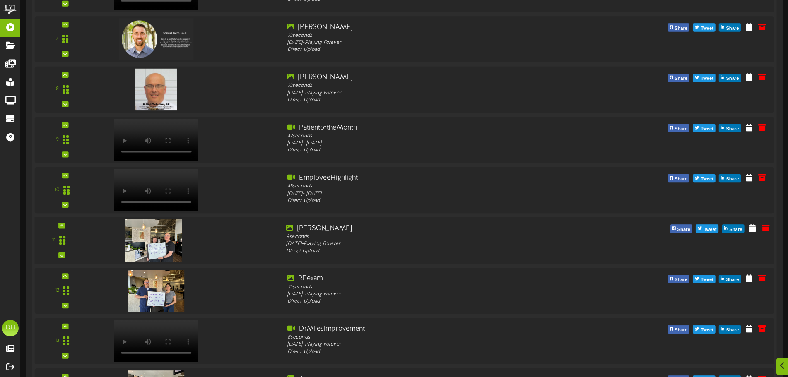
scroll to position [689, 0]
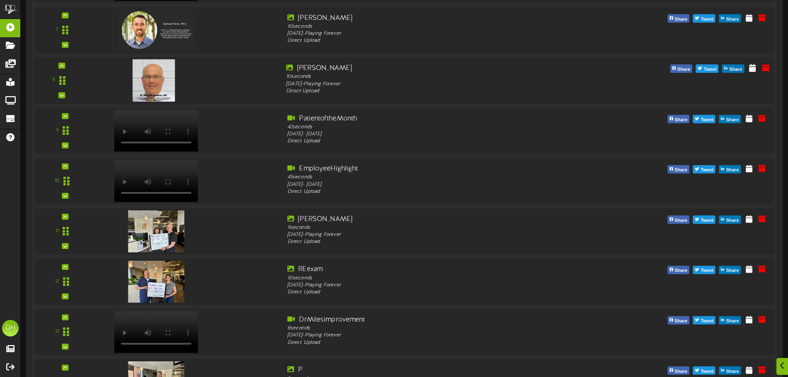
click at [155, 86] on img at bounding box center [154, 80] width 42 height 42
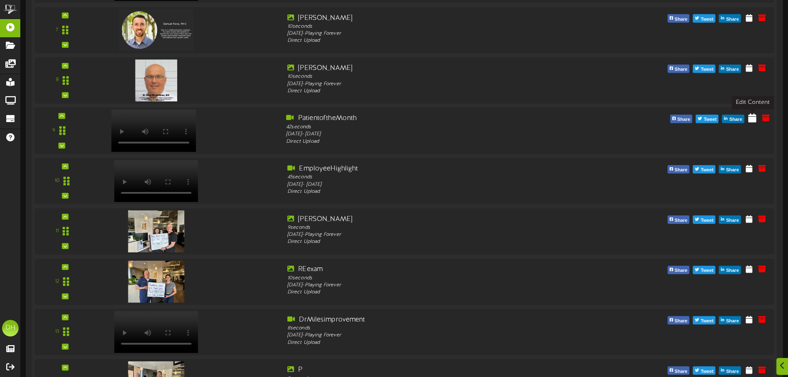
click at [750, 121] on icon at bounding box center [752, 117] width 8 height 9
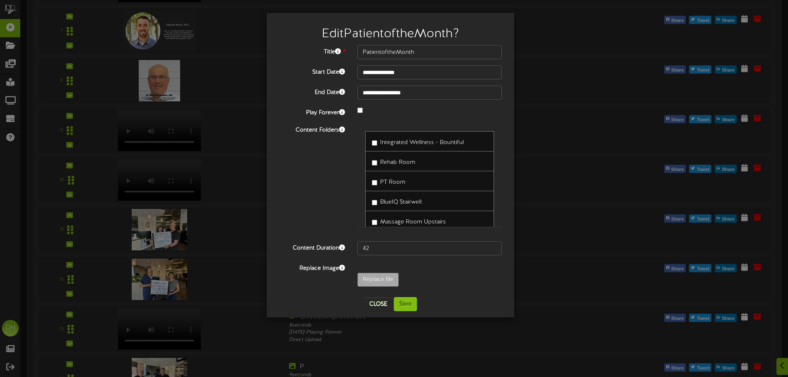
click at [380, 149] on div "Integrated Wellness - Bountiful" at bounding box center [429, 141] width 129 height 20
click at [383, 252] on input "42" at bounding box center [429, 248] width 145 height 14
type input "45"
click at [405, 304] on button "Save" at bounding box center [405, 304] width 23 height 14
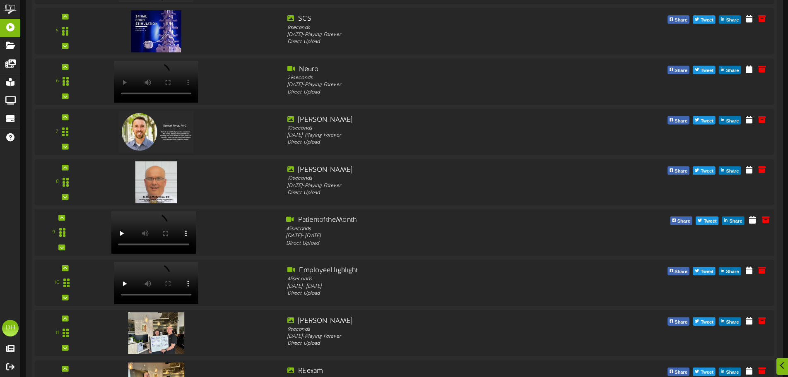
scroll to position [606, 0]
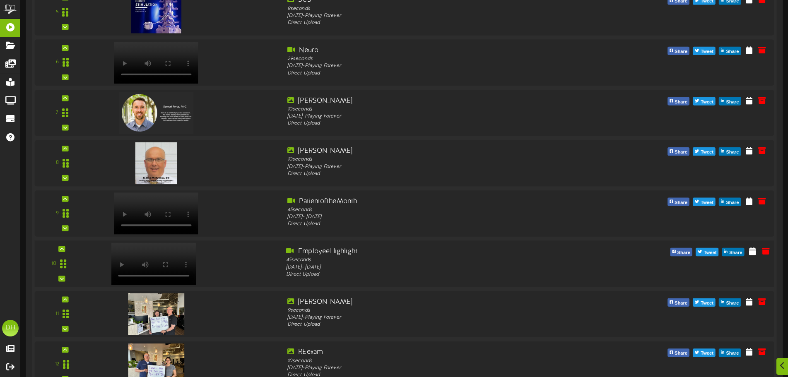
click at [244, 267] on div at bounding box center [186, 262] width 187 height 30
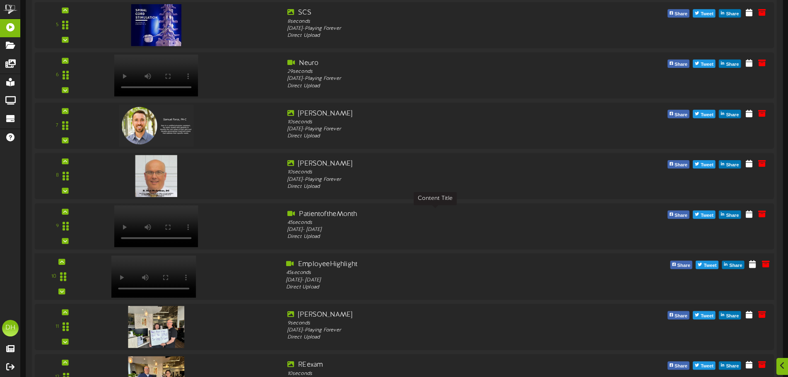
scroll to position [602, 0]
